Goal: Transaction & Acquisition: Subscribe to service/newsletter

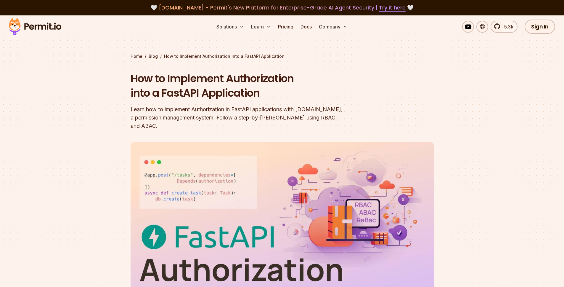
click at [58, 21] on img at bounding box center [35, 27] width 58 height 20
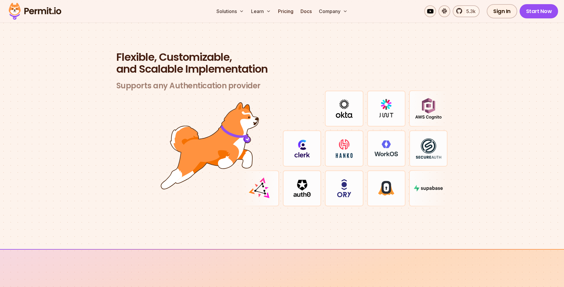
scroll to position [1715, 0]
click at [429, 184] on img at bounding box center [428, 187] width 29 height 6
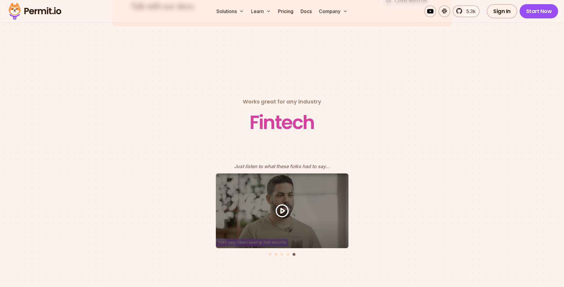
scroll to position [2625, 0]
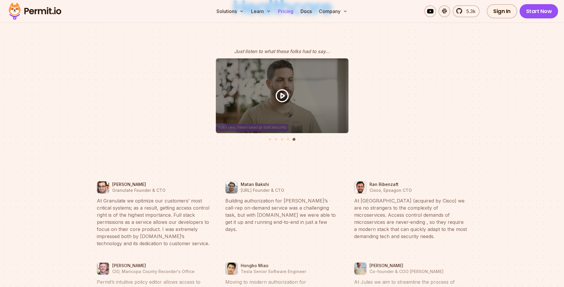
click at [292, 9] on link "Pricing" at bounding box center [286, 11] width 20 height 12
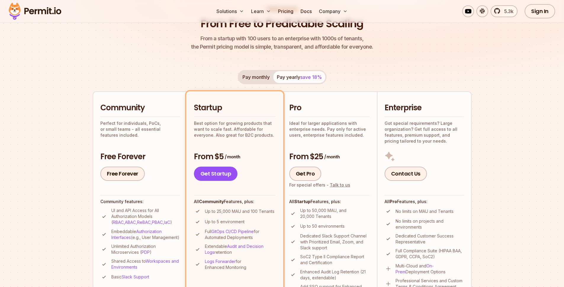
scroll to position [126, 0]
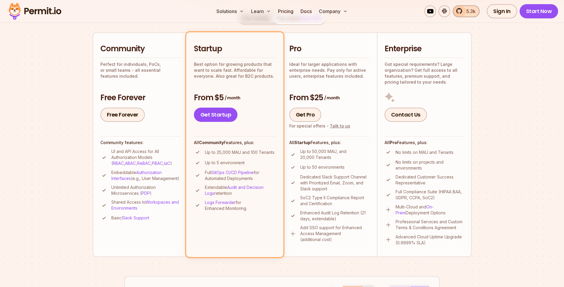
click at [477, 9] on link "5.3k" at bounding box center [466, 11] width 27 height 12
click at [125, 113] on link "Free Forever" at bounding box center [122, 114] width 44 height 14
